Goal: Navigation & Orientation: Find specific page/section

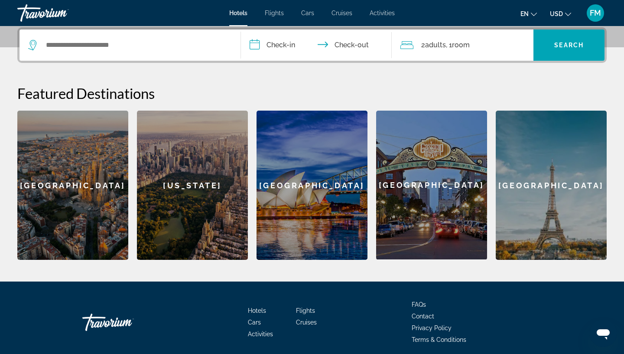
scroll to position [213, 0]
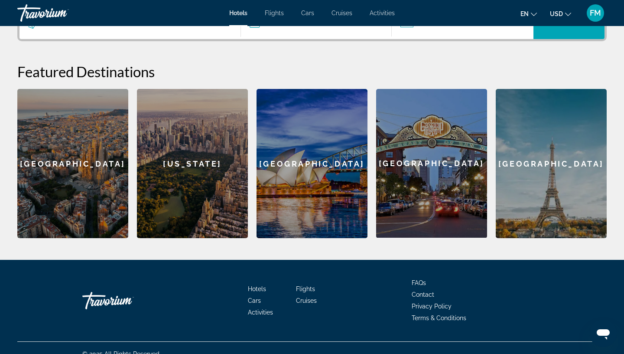
scroll to position [236, 0]
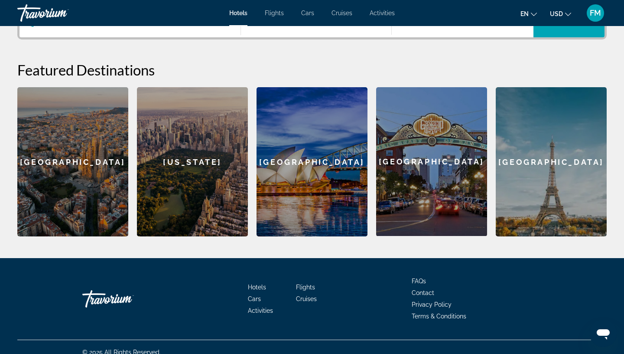
click at [261, 312] on span "Activities" at bounding box center [260, 310] width 25 height 7
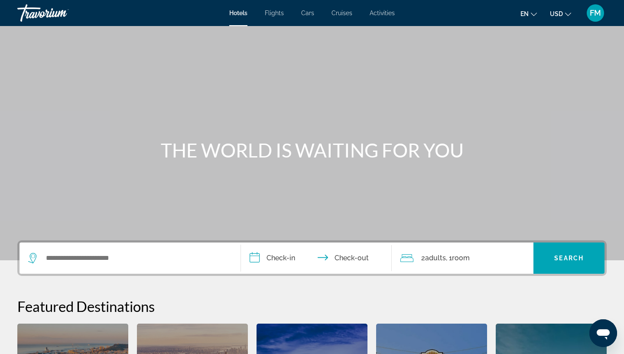
click at [280, 14] on span "Flights" at bounding box center [274, 13] width 19 height 7
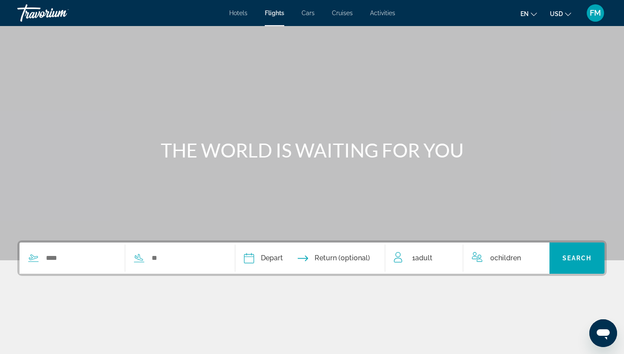
click at [311, 19] on div "Hotels Flights Cars Cruises Activities Hotels Flights Cars Cruises Activities e…" at bounding box center [312, 13] width 624 height 23
click at [311, 15] on span "Cars" at bounding box center [308, 13] width 13 height 7
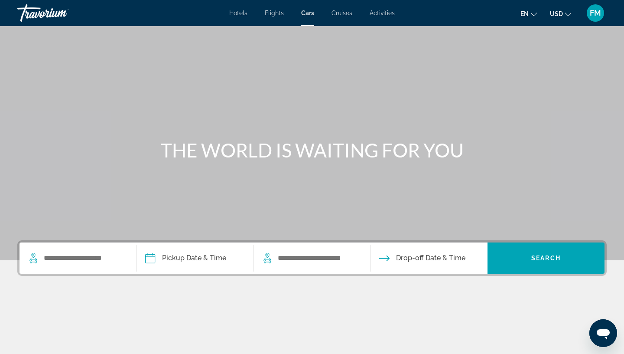
click at [346, 18] on div "Hotels Flights Cars Cruises Activities Hotels Flights Cars Cruises Activities e…" at bounding box center [312, 13] width 624 height 23
click at [378, 17] on div "Hotels Flights Cars Cruises Activities Hotels Flights Cars Cruises Activities e…" at bounding box center [312, 13] width 624 height 23
click at [387, 13] on span "Activities" at bounding box center [382, 13] width 25 height 7
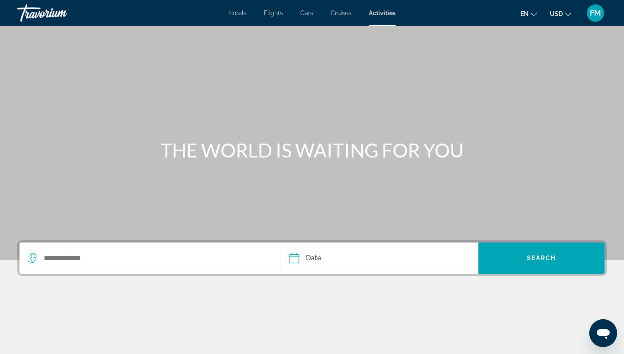
click at [602, 18] on div "FM" at bounding box center [595, 12] width 17 height 17
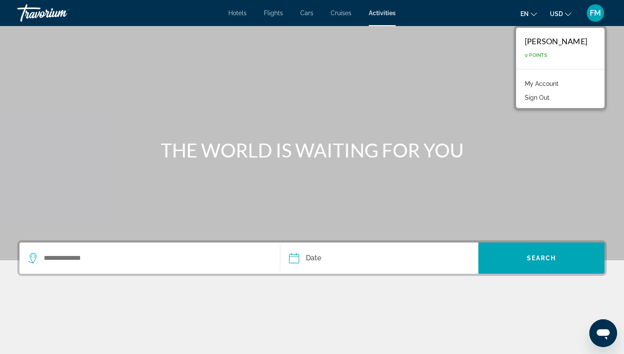
click at [547, 55] on span "0 Points" at bounding box center [536, 55] width 23 height 6
